Goal: Task Accomplishment & Management: Complete application form

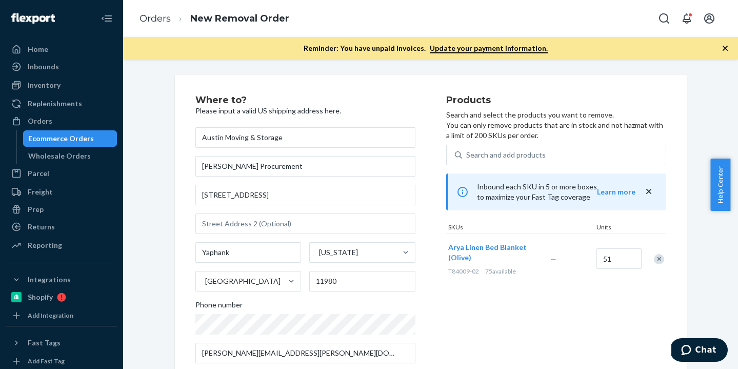
click at [46, 135] on div "Ecommerce Orders" at bounding box center [61, 138] width 66 height 10
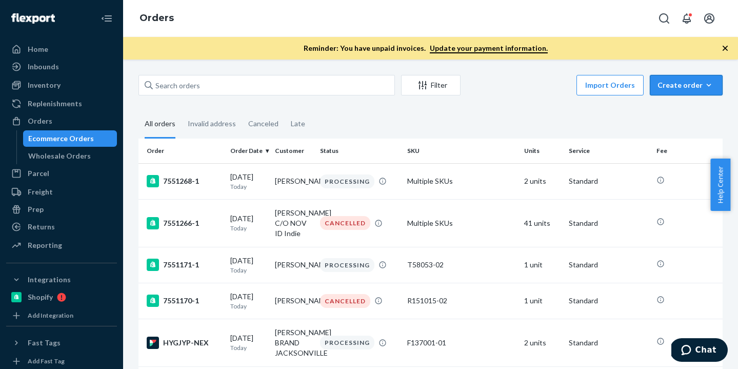
click at [673, 85] on div "Create order" at bounding box center [686, 85] width 57 height 10
click at [661, 107] on span "Ecommerce order" at bounding box center [693, 109] width 64 height 7
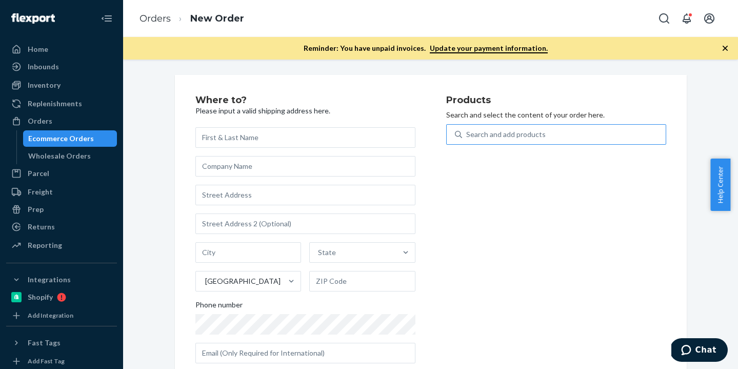
click at [545, 135] on div "Search and add products" at bounding box center [564, 134] width 204 height 18
click at [467, 135] on input "Search and add products" at bounding box center [466, 134] width 1 height 10
paste input "T84009-02"
type input "T84009-02"
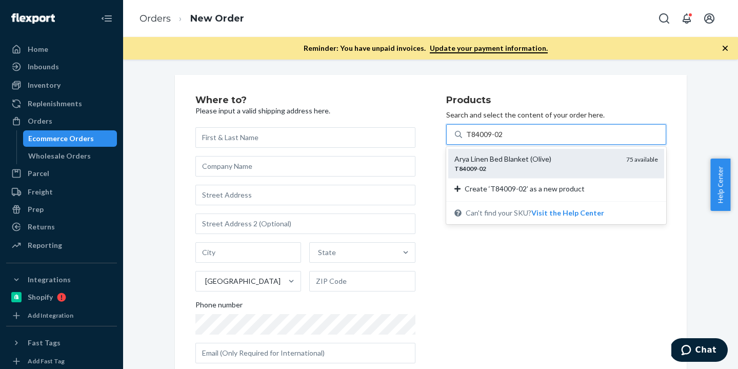
click at [517, 152] on div "Arya Linen Bed Blanket (Olive) T84009 - 02 75 available" at bounding box center [556, 163] width 216 height 29
click at [503, 140] on input "T84009-02" at bounding box center [484, 134] width 37 height 10
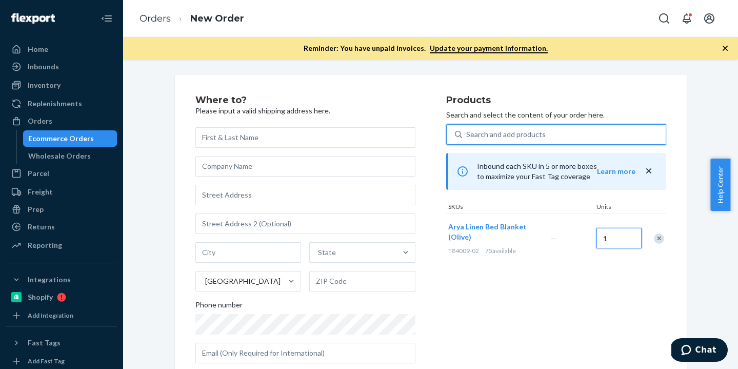
click at [597, 240] on input "1" at bounding box center [619, 238] width 45 height 21
type input "51"
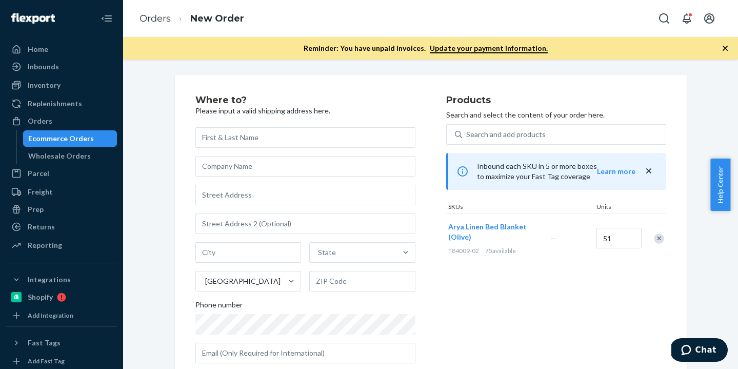
click at [632, 282] on div "Products Search and select the content of your order here. Search and add produ…" at bounding box center [556, 233] width 220 height 276
click at [271, 134] on input "text" at bounding box center [305, 137] width 220 height 21
paste input "Austin Moving & Storage"
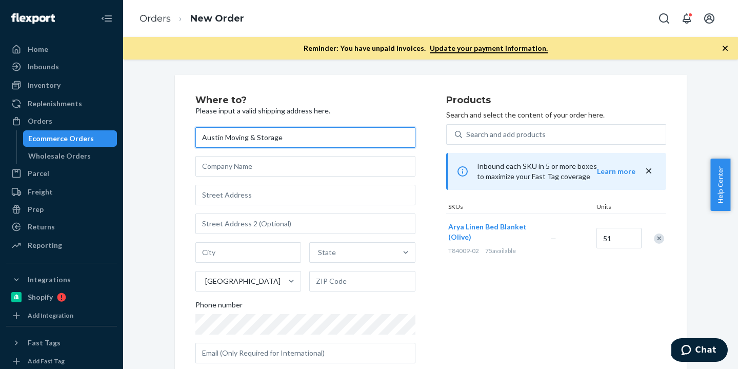
type input "Austin Moving & Storage"
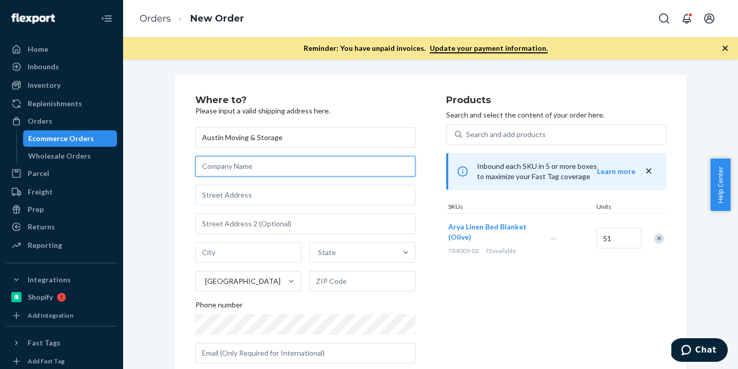
click at [213, 170] on input "text" at bounding box center [305, 166] width 220 height 21
paste input "c/o [GEOGRAPHIC_DATA] WFM"
type input "c/o [GEOGRAPHIC_DATA] WFM"
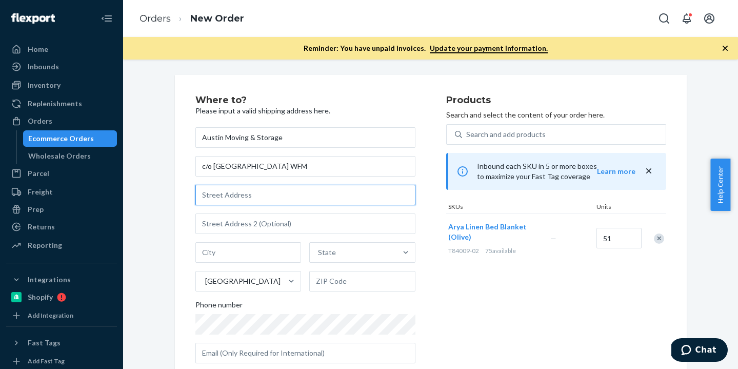
click at [260, 192] on input "text" at bounding box center [305, 195] width 220 height 21
paste input "[STREET_ADDRESS]"
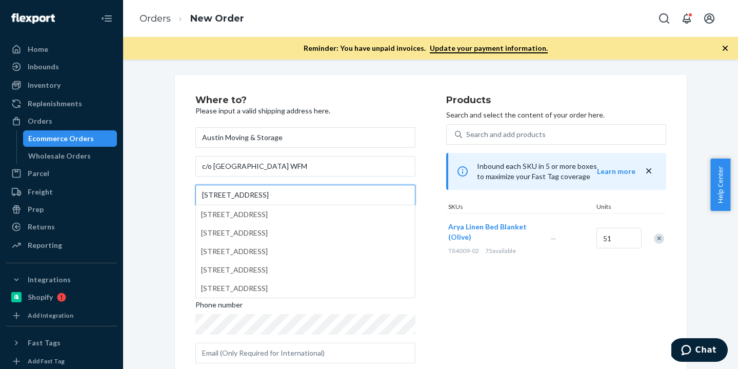
type input "[STREET_ADDRESS]"
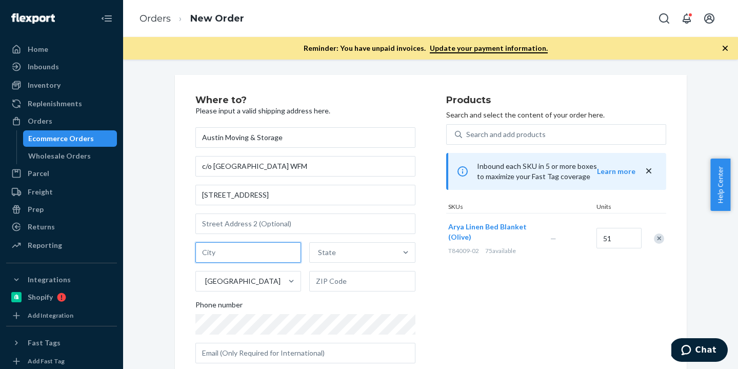
click at [252, 255] on input "text" at bounding box center [248, 252] width 106 height 21
paste input "Yaphank, NY 11980"
type input "Yaphank, NY 11980"
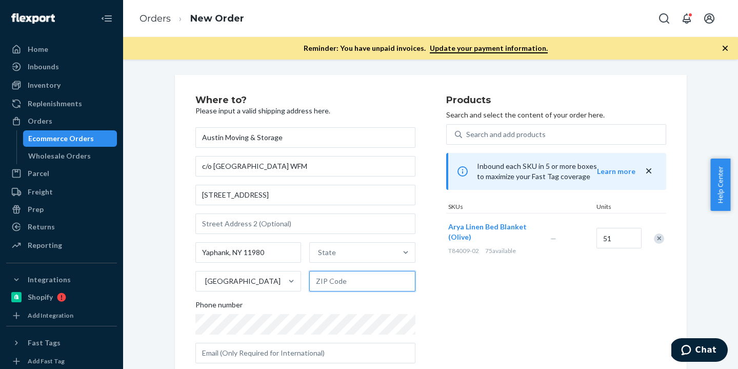
click at [315, 280] on input "text" at bounding box center [362, 281] width 106 height 21
paste input "Yaphank, NY 11980"
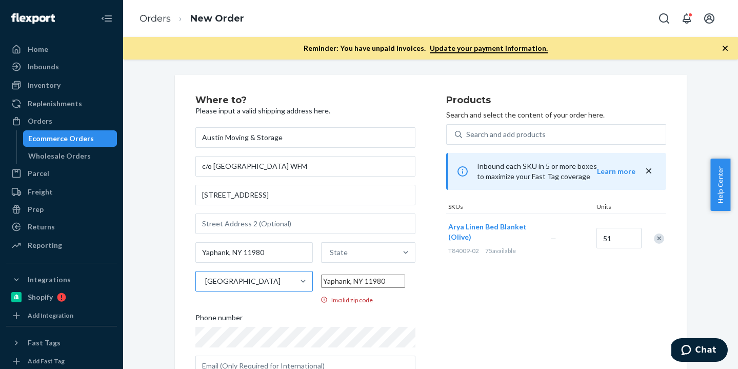
drag, startPoint x: 354, startPoint y: 281, endPoint x: 267, endPoint y: 276, distance: 87.8
click at [270, 277] on div "Yaphank, [GEOGRAPHIC_DATA] 11980 State United States Yaphank, [GEOGRAPHIC_DATA]…" at bounding box center [305, 273] width 220 height 62
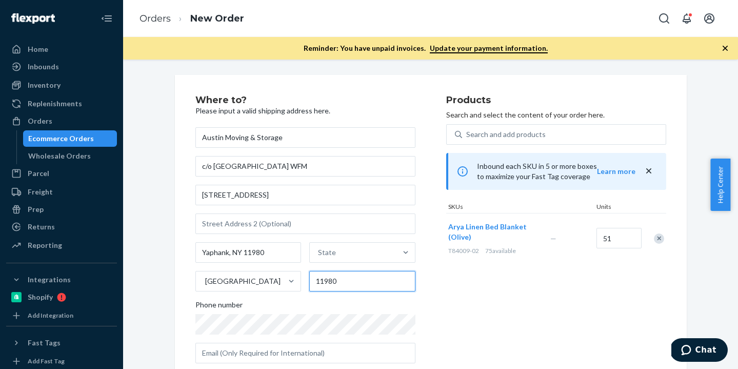
type input "11980"
drag, startPoint x: 226, startPoint y: 256, endPoint x: 260, endPoint y: 256, distance: 34.4
click at [260, 256] on input "Yaphank, NY 11980" at bounding box center [248, 252] width 106 height 21
drag, startPoint x: 260, startPoint y: 253, endPoint x: 229, endPoint y: 254, distance: 30.8
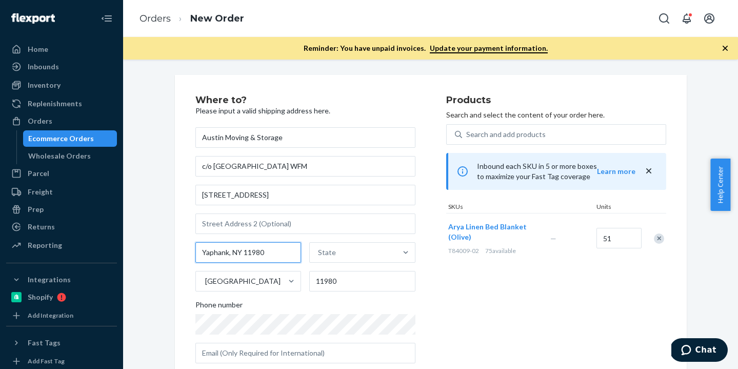
click at [229, 254] on input "Yaphank, NY 11980" at bounding box center [248, 252] width 106 height 21
type input "Yaphank"
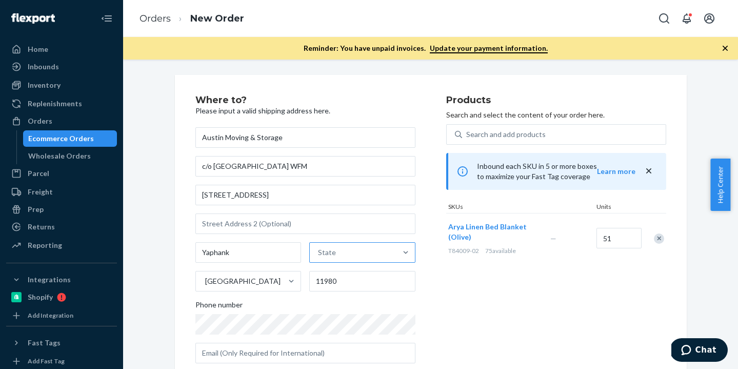
click at [337, 257] on div "State" at bounding box center [353, 252] width 87 height 21
click at [319, 257] on input "State" at bounding box center [318, 252] width 1 height 10
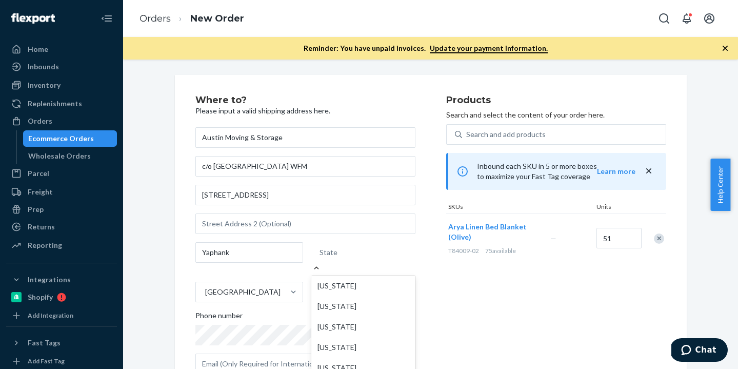
scroll to position [638, 0]
click at [321, 257] on input "option [US_STATE] focused, 35 of 59. 59 results available. Use Up and Down to c…" at bounding box center [320, 252] width 1 height 10
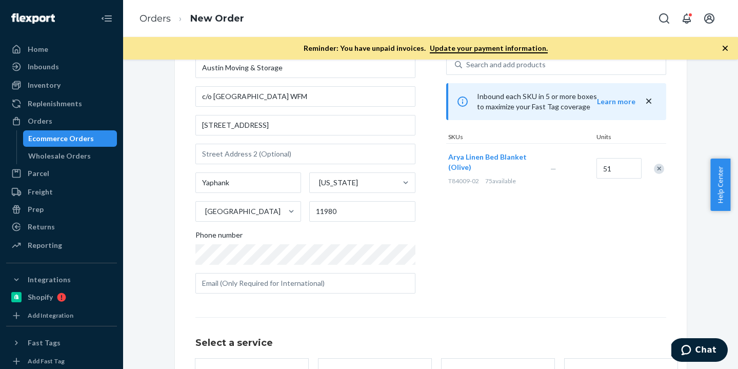
scroll to position [76, 0]
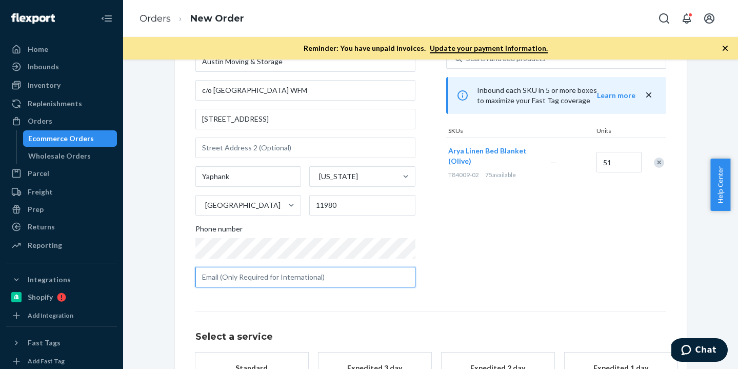
click at [245, 279] on input "text" at bounding box center [305, 277] width 220 height 21
click at [250, 285] on input "[PERSON_NAME][EMAIL_ADDRESS][PERSON_NAME][DOMAIN_NAME]" at bounding box center [305, 277] width 220 height 21
type input "[PERSON_NAME][EMAIL_ADDRESS][PERSON_NAME][DOMAIN_NAME]"
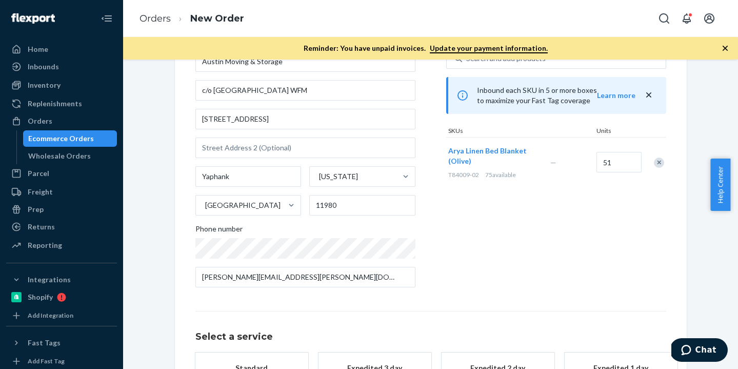
click at [514, 266] on div "Products Search and select the content of your order here. Search and add produ…" at bounding box center [556, 157] width 220 height 276
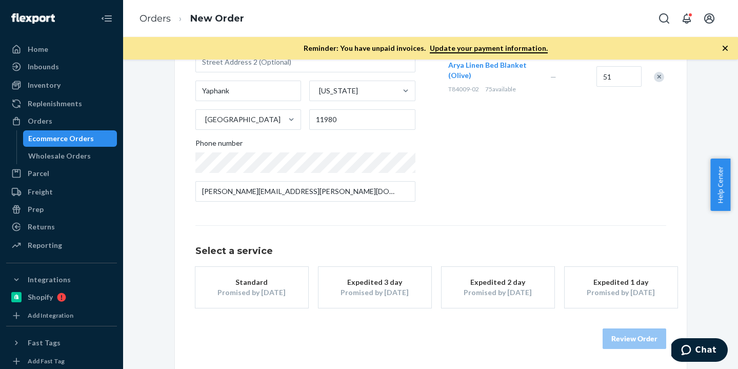
click at [385, 290] on div "Promised by [DATE]" at bounding box center [375, 292] width 82 height 10
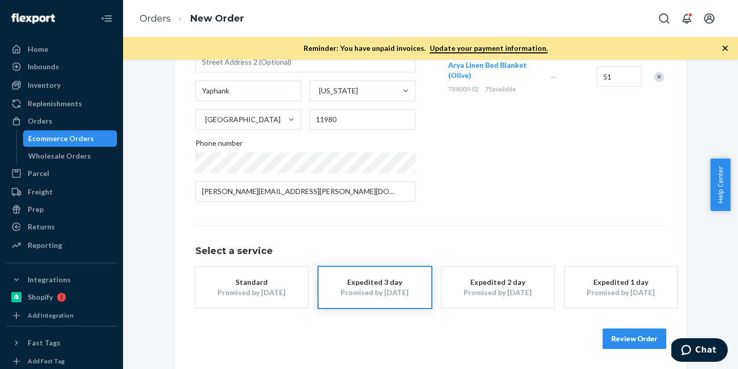
click at [622, 342] on button "Review Order" at bounding box center [635, 338] width 64 height 21
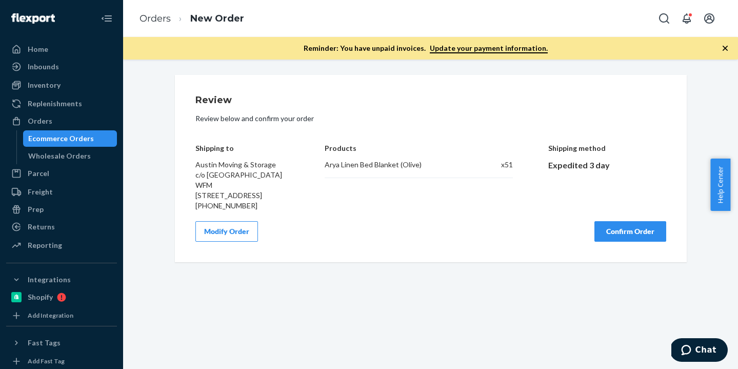
scroll to position [0, 0]
click at [32, 122] on div "Orders" at bounding box center [40, 121] width 25 height 10
